Goal: Task Accomplishment & Management: Use online tool/utility

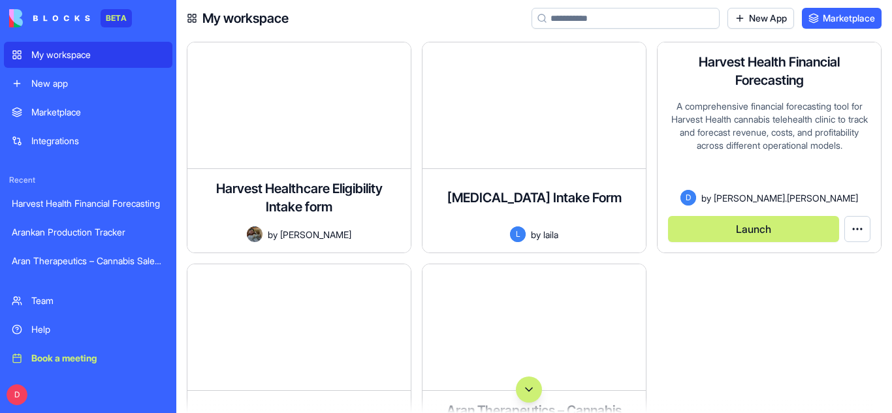
click at [748, 107] on div "A comprehensive financial forecasting tool for Harvest Health cannabis teleheal…" at bounding box center [769, 145] width 202 height 90
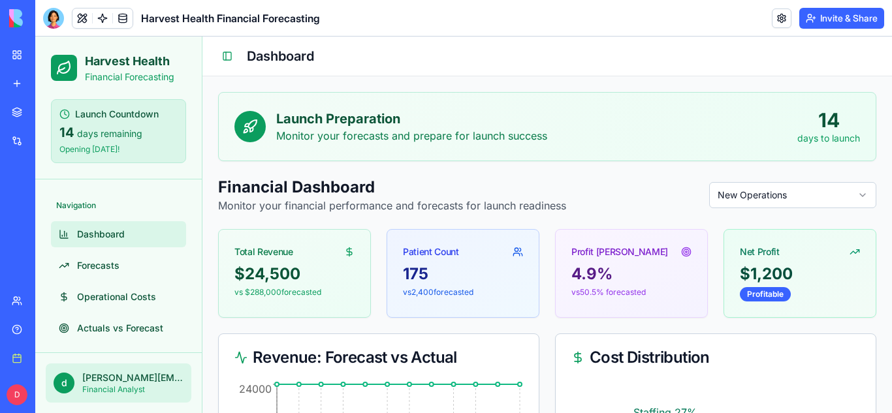
click at [283, 206] on p "Monitor your financial performance and forecasts for launch readiness" at bounding box center [392, 206] width 348 height 16
click at [84, 22] on button at bounding box center [82, 18] width 20 height 20
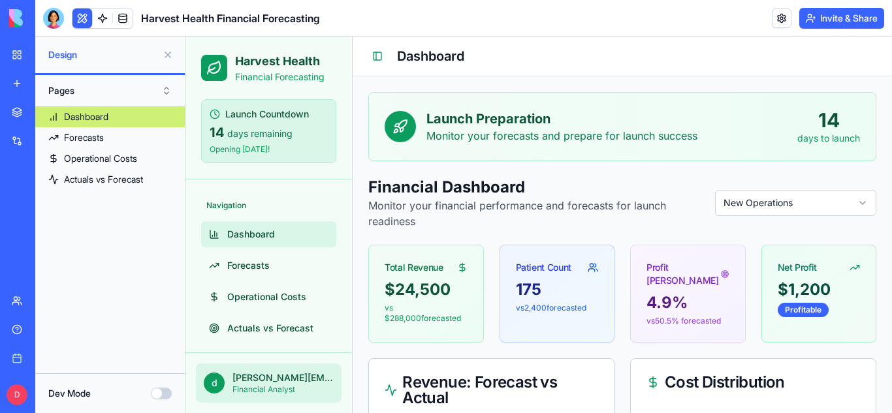
click at [69, 59] on span "Design" at bounding box center [102, 54] width 109 height 13
click at [156, 395] on button "Dev Mode" at bounding box center [161, 394] width 21 height 12
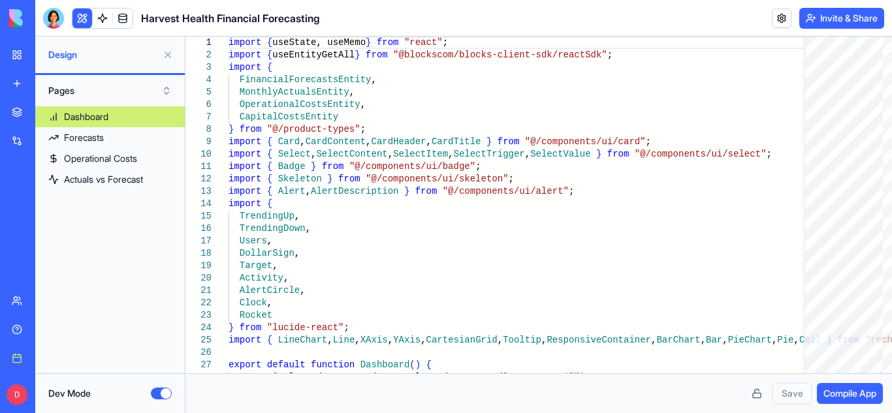
click at [156, 395] on button "Dev Mode" at bounding box center [161, 394] width 21 height 12
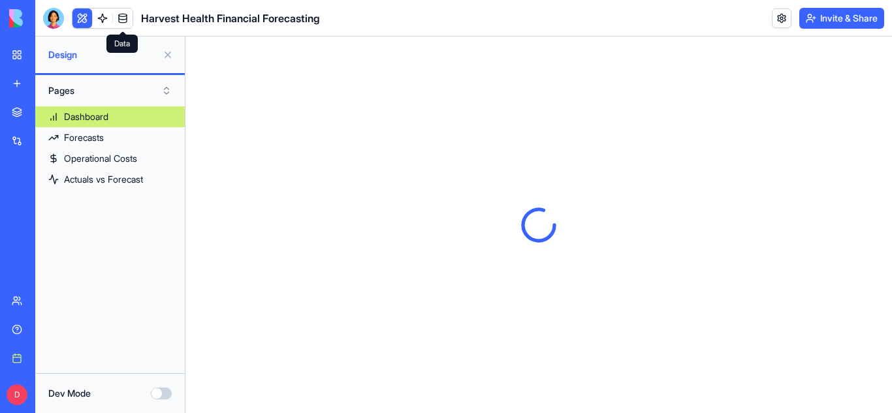
click at [124, 18] on link at bounding box center [123, 18] width 20 height 20
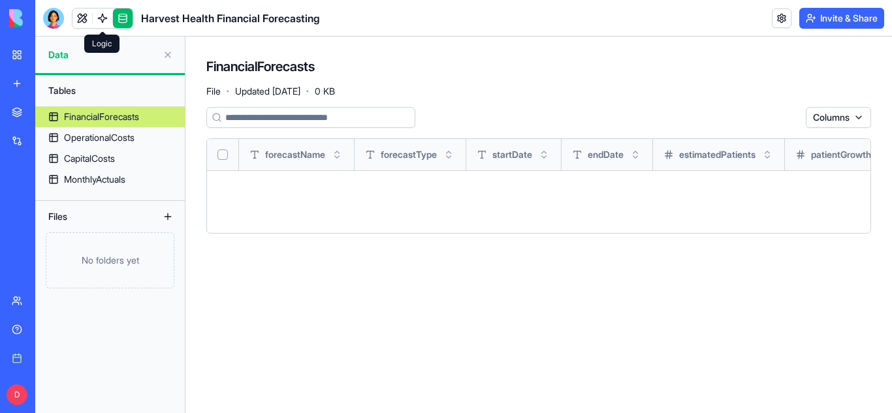
click at [100, 22] on link at bounding box center [103, 18] width 20 height 20
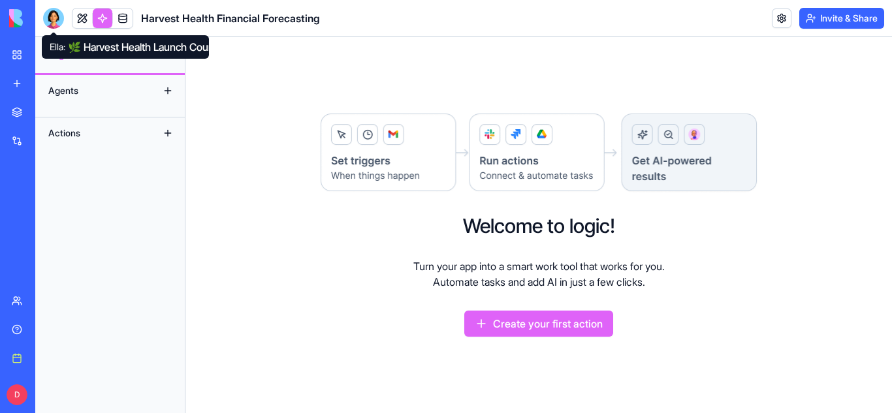
click at [50, 24] on div at bounding box center [53, 18] width 21 height 21
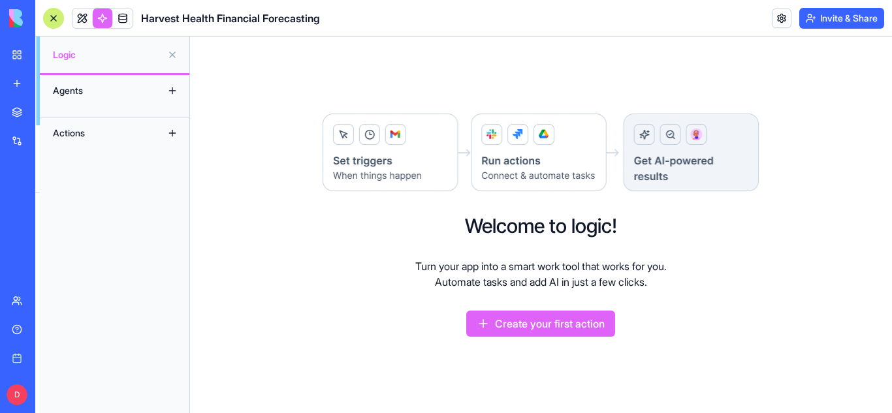
scroll to position [2082, 0]
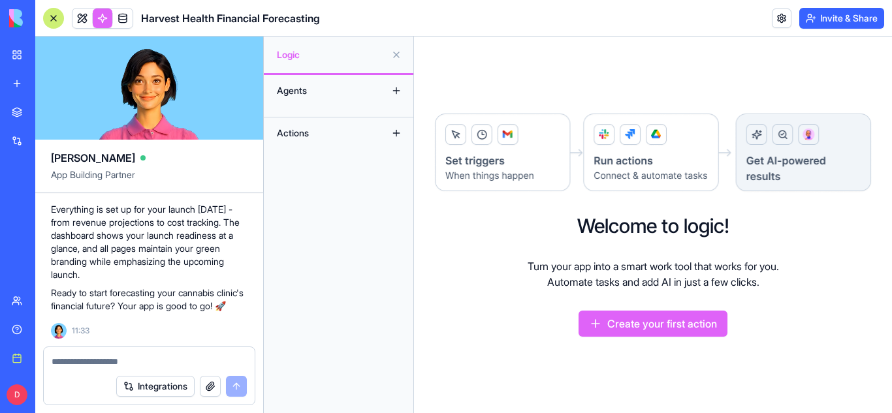
click at [92, 355] on textarea at bounding box center [149, 361] width 195 height 13
paste textarea "**********"
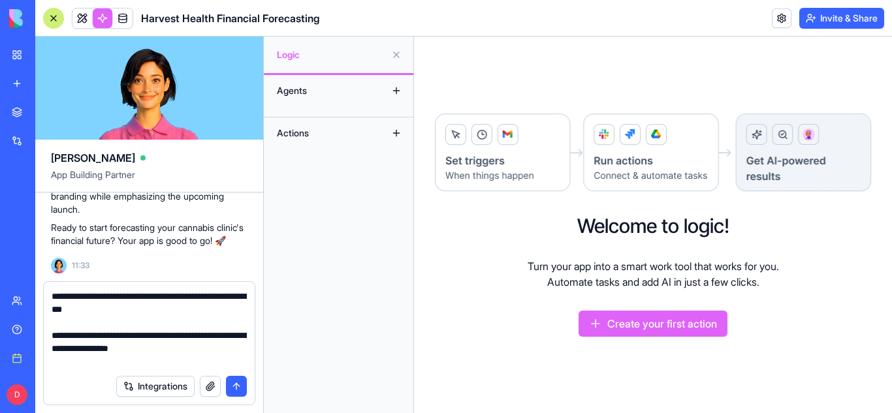
scroll to position [1004, 0]
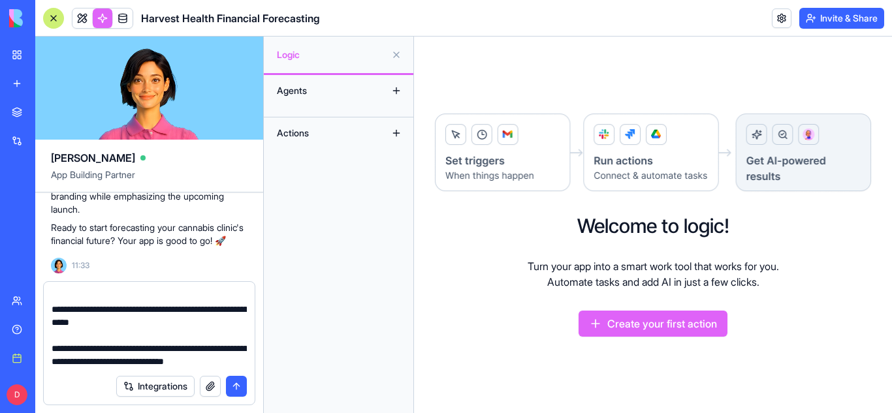
type textarea "**********"
click at [346, 208] on div "Agents Actions" at bounding box center [339, 244] width 150 height 338
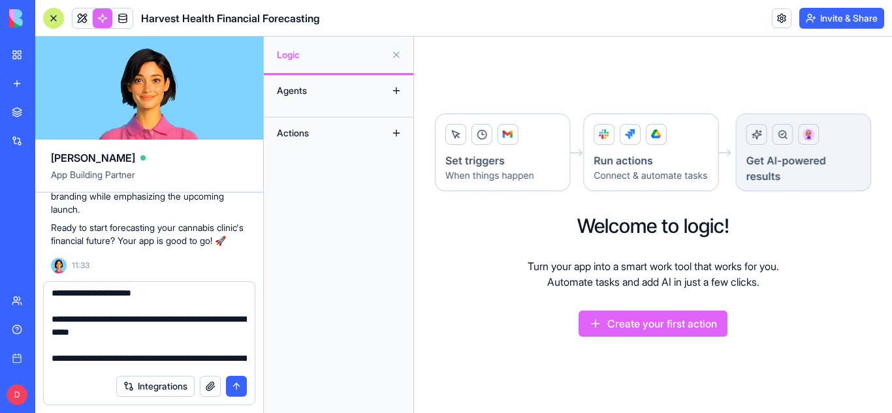
scroll to position [235, 0]
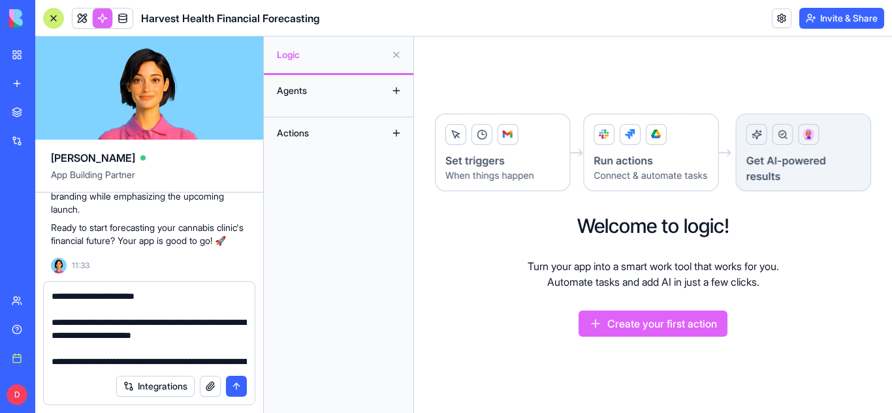
click at [236, 381] on button "submit" at bounding box center [236, 386] width 21 height 21
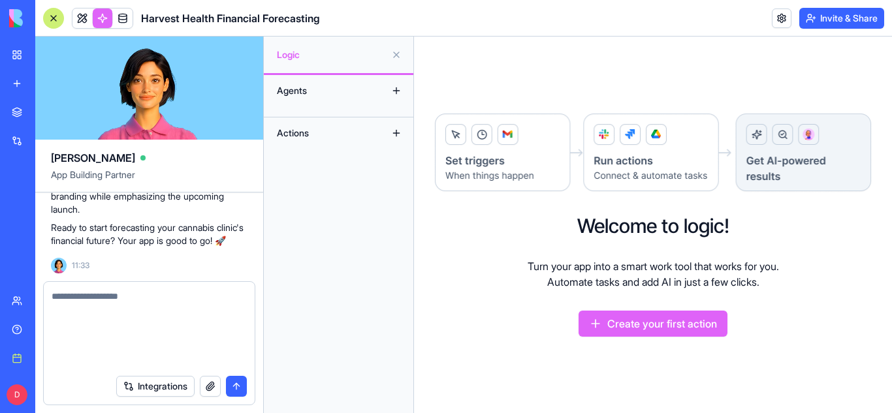
scroll to position [0, 0]
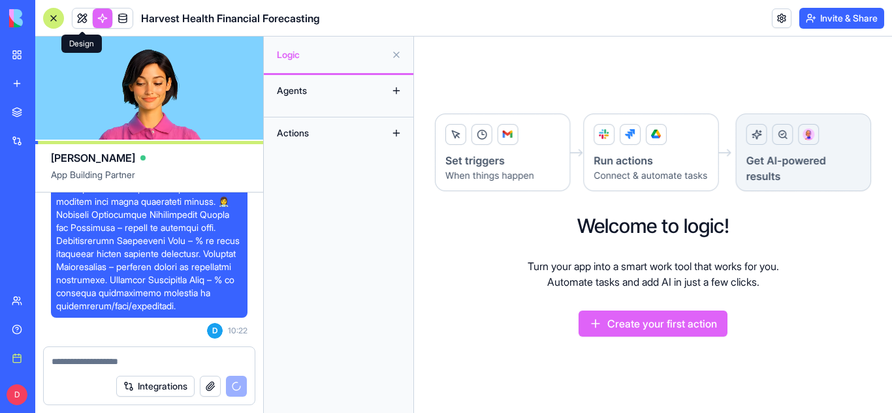
click at [87, 17] on link at bounding box center [82, 18] width 20 height 20
